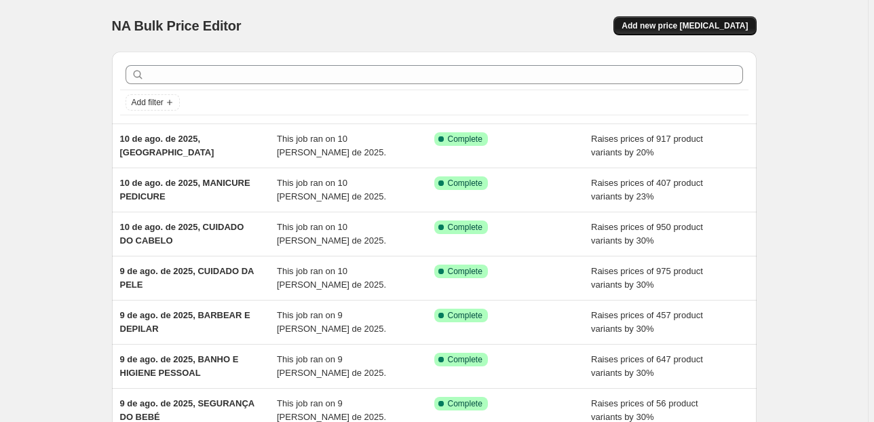
click at [704, 20] on span "Add new price [MEDICAL_DATA]" at bounding box center [685, 25] width 126 height 11
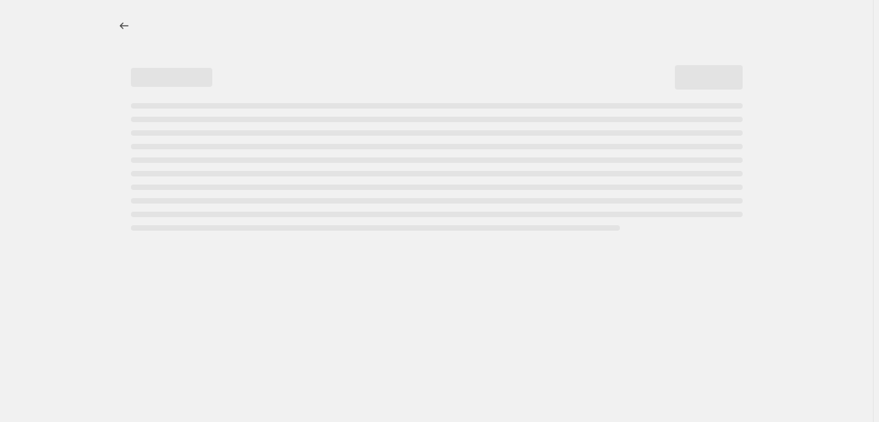
select select "percentage"
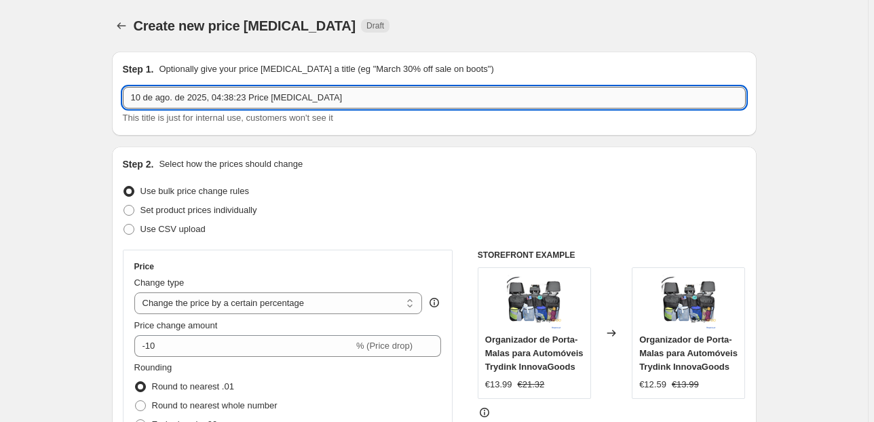
click at [282, 96] on input "10 de ago. de 2025, 04:38:23 Price change job" at bounding box center [434, 98] width 623 height 22
drag, startPoint x: 341, startPoint y: 92, endPoint x: 222, endPoint y: 95, distance: 119.5
click at [218, 98] on input "10 de ago. de 2025, 04:38:23 Price change job" at bounding box center [434, 98] width 623 height 22
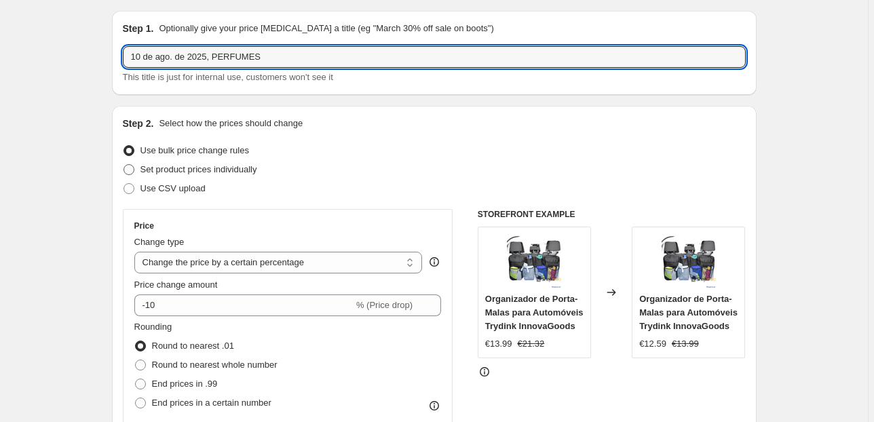
scroll to position [109, 0]
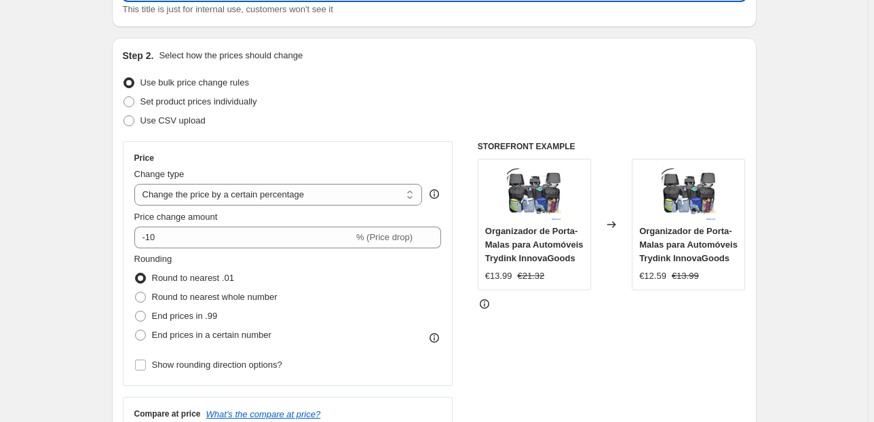
type input "10 de ago. de 2025, PERFUMES"
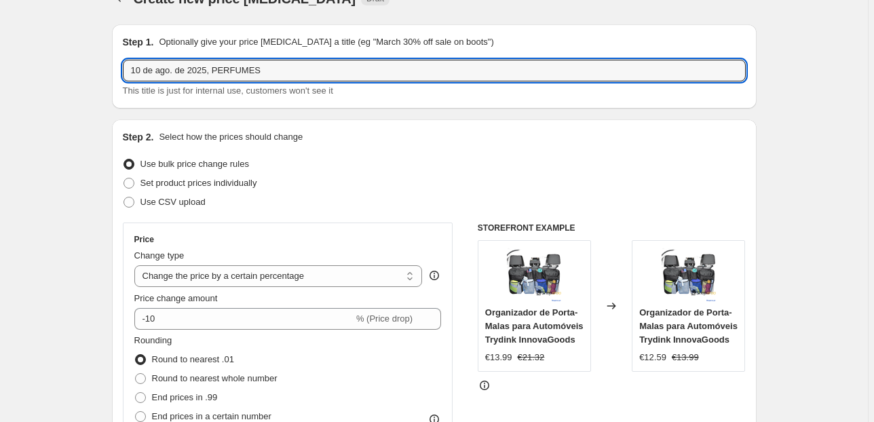
scroll to position [54, 0]
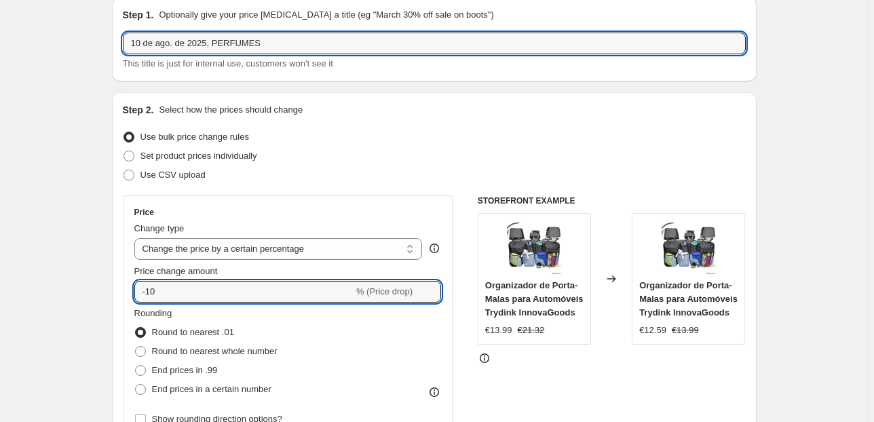
click at [142, 290] on input "-10" at bounding box center [243, 292] width 219 height 22
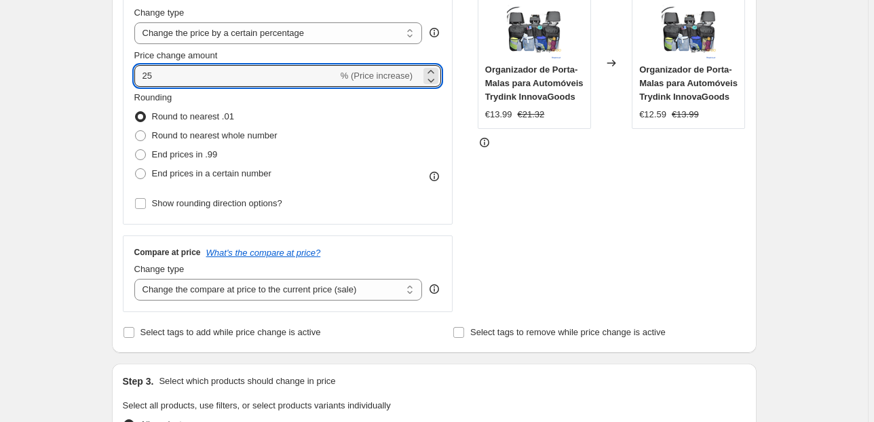
scroll to position [271, 0]
type input "25"
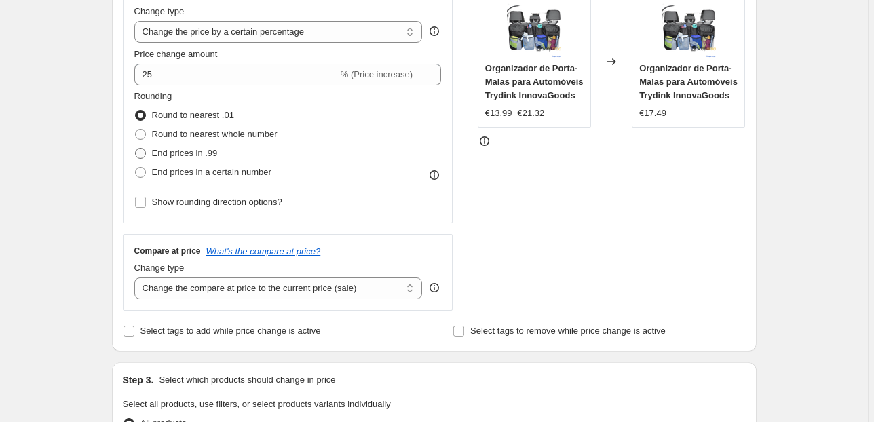
click at [179, 151] on span "End prices in .99" at bounding box center [185, 153] width 66 height 10
click at [136, 149] on input "End prices in .99" at bounding box center [135, 148] width 1 height 1
radio input "true"
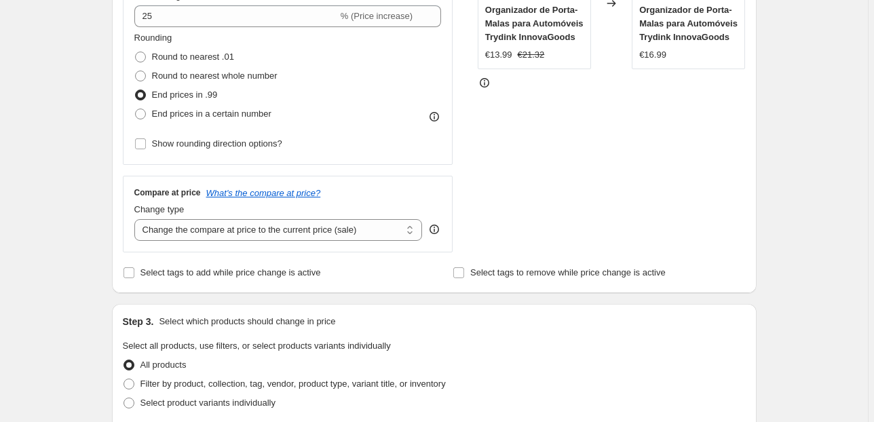
scroll to position [434, 0]
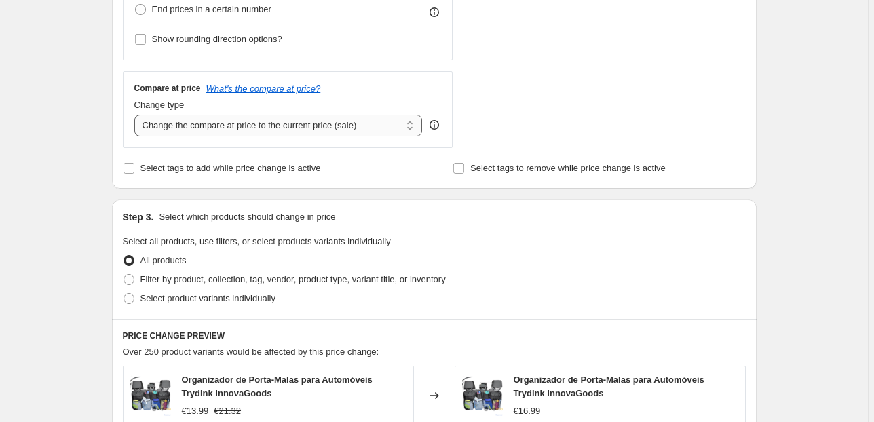
click at [324, 128] on select "Change the compare at price to the current price (sale) Change the compare at p…" at bounding box center [278, 126] width 288 height 22
select select "pp"
click at [136, 115] on select "Change the compare at price to the current price (sale) Change the compare at p…" at bounding box center [278, 126] width 288 height 22
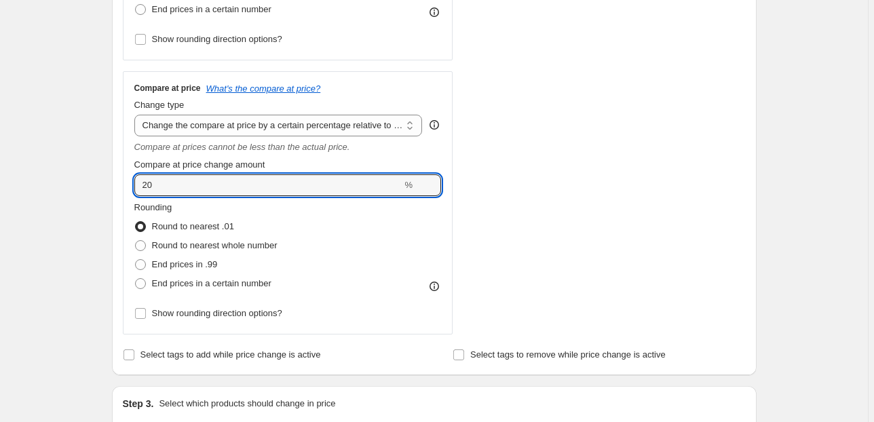
drag, startPoint x: 206, startPoint y: 189, endPoint x: 27, endPoint y: 187, distance: 179.1
click at [87, 180] on div "Create new price change job. This page is ready Create new price change job Dra…" at bounding box center [434, 348] width 868 height 1565
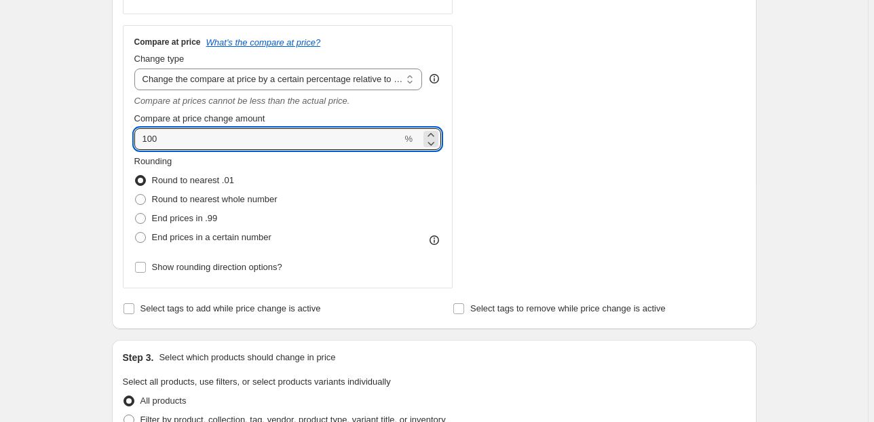
scroll to position [543, 0]
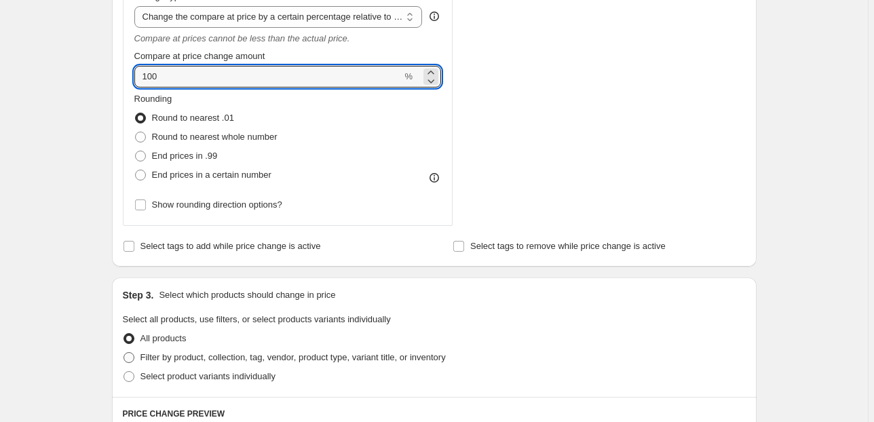
type input "100"
click at [226, 349] on label "Filter by product, collection, tag, vendor, product type, variant title, or inv…" at bounding box center [284, 357] width 323 height 19
click at [124, 352] on input "Filter by product, collection, tag, vendor, product type, variant title, or inv…" at bounding box center [123, 352] width 1 height 1
radio input "true"
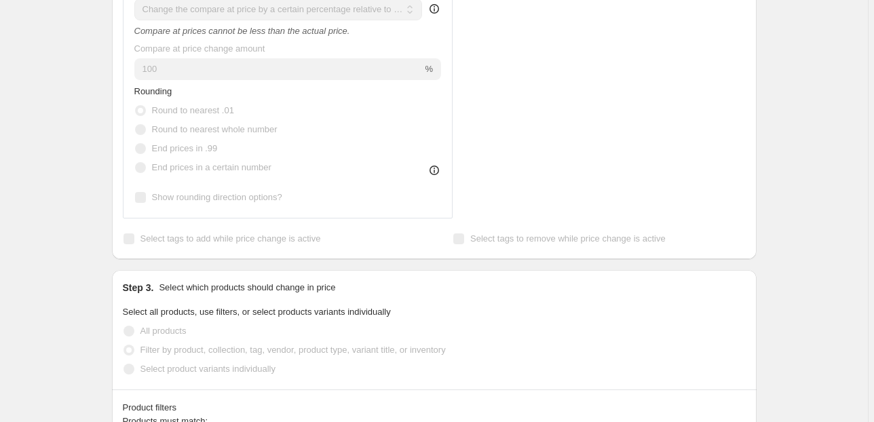
scroll to position [814, 0]
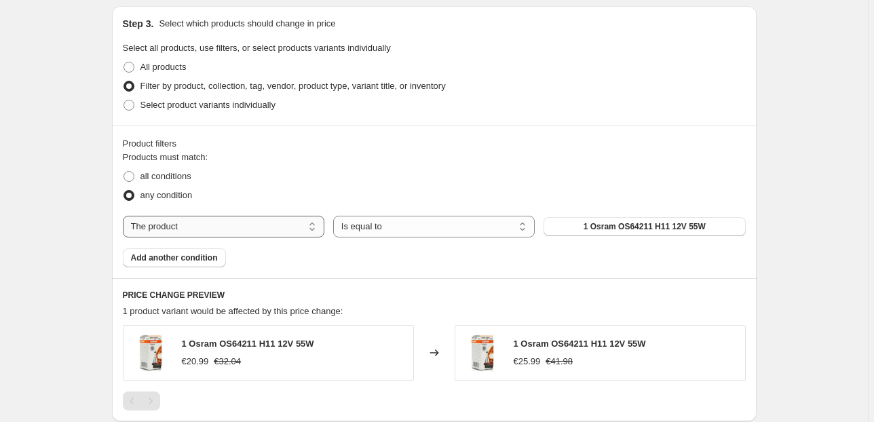
click at [238, 229] on select "The product The product's collection The product's vendor The product's status …" at bounding box center [224, 227] width 202 height 22
select select "collection"
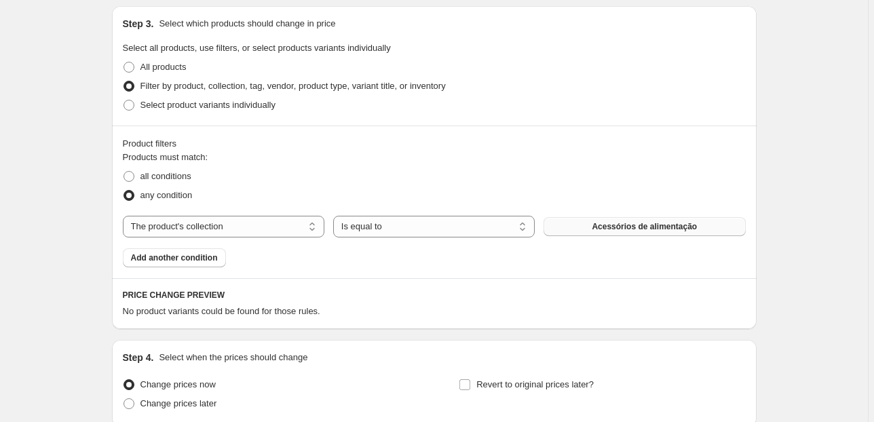
click at [620, 225] on span "Acessórios de alimentação" at bounding box center [644, 226] width 105 height 11
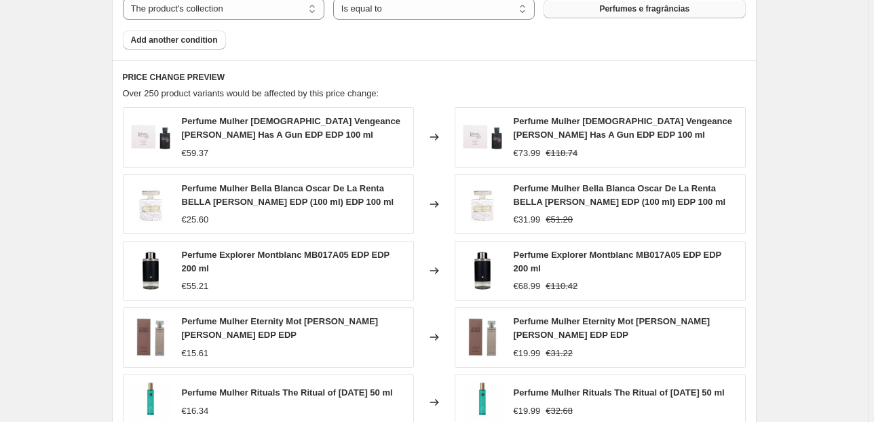
scroll to position [1140, 0]
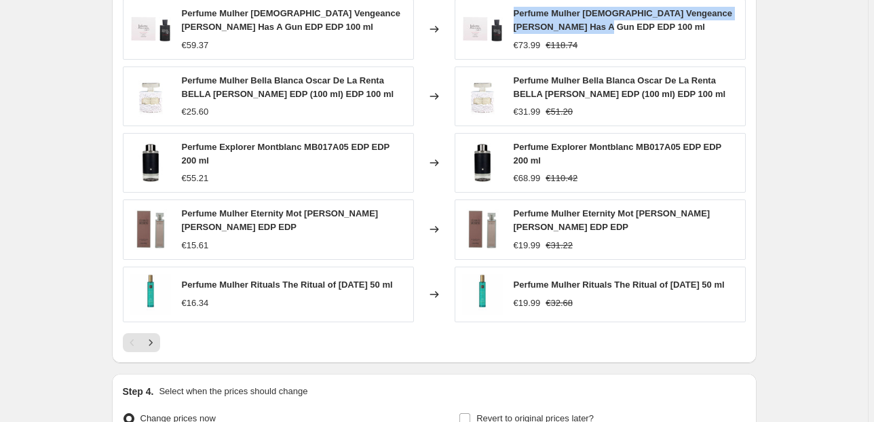
drag, startPoint x: 593, startPoint y: 24, endPoint x: 518, endPoint y: 14, distance: 76.1
click at [518, 14] on div "Perfume Mulher Lady Vengeance Juliette Has A Gun EDP EDP 100 ml" at bounding box center [626, 20] width 225 height 27
copy span "Perfume Mulher Lady Vengeance Juliette Has A Gun EDP EDP 100 ml"
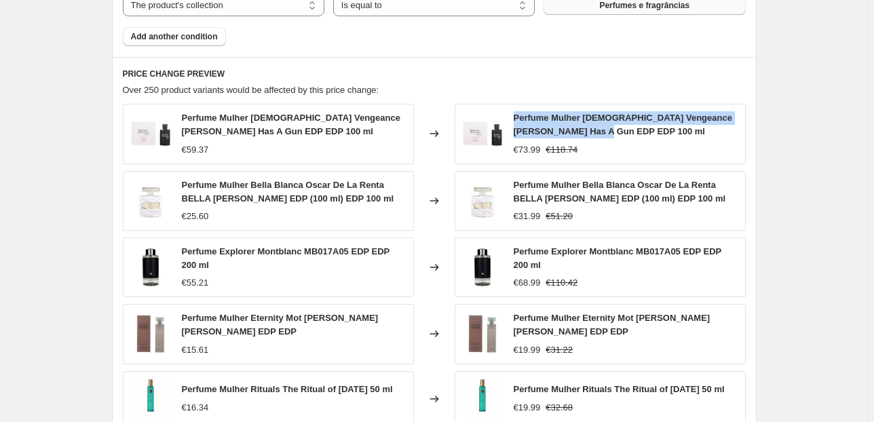
scroll to position [1031, 0]
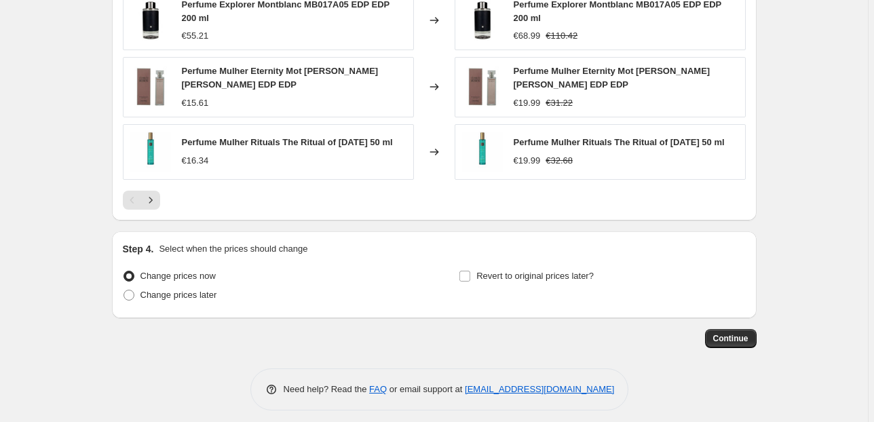
scroll to position [1284, 0]
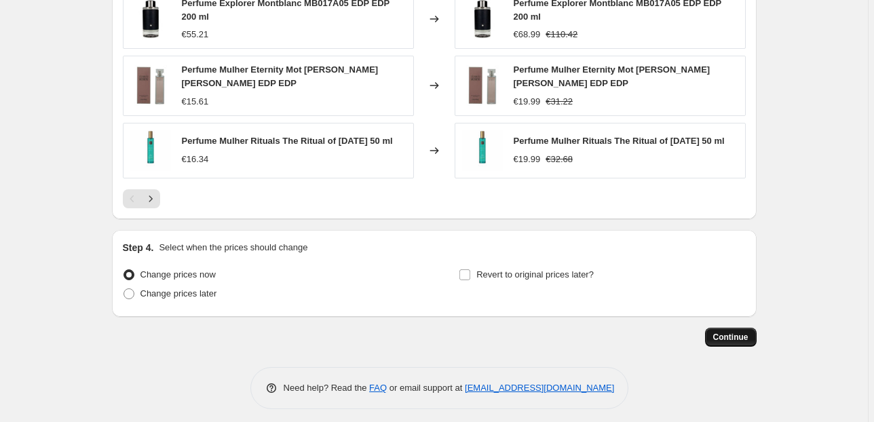
click at [714, 332] on span "Continue" at bounding box center [730, 337] width 35 height 11
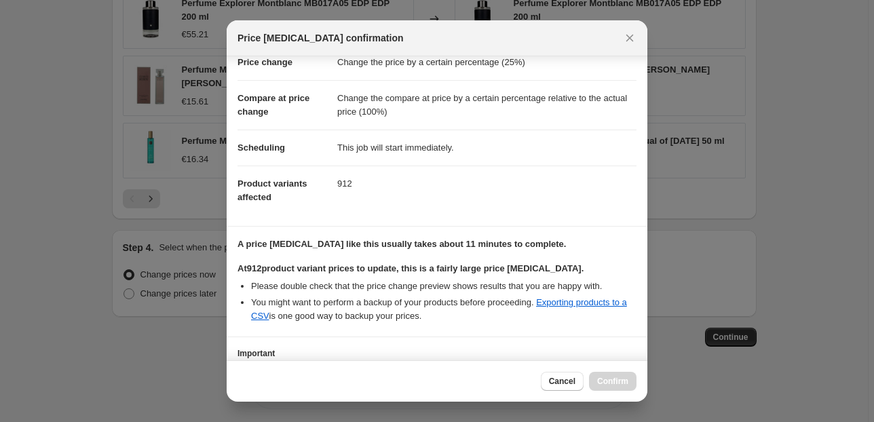
scroll to position [138, 0]
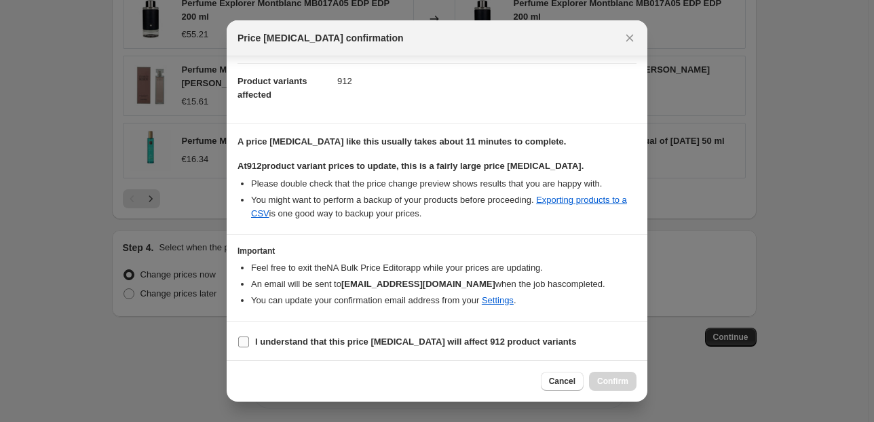
click at [240, 338] on input "I understand that this price change job will affect 912 product variants" at bounding box center [243, 342] width 11 height 11
checkbox input "true"
click at [613, 377] on span "Confirm" at bounding box center [612, 381] width 31 height 11
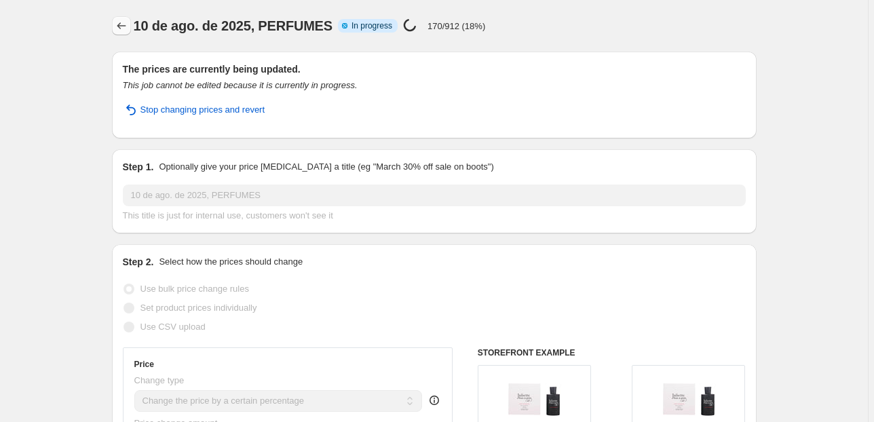
click at [125, 25] on icon "Price change jobs" at bounding box center [122, 26] width 14 height 14
